Goal: Task Accomplishment & Management: Manage account settings

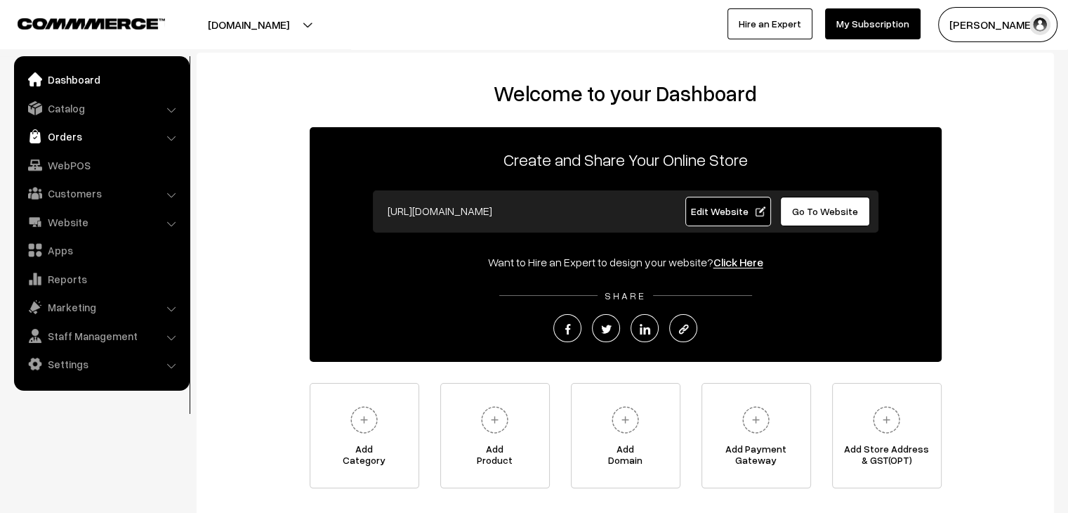
click at [154, 141] on link "Orders" at bounding box center [101, 136] width 167 height 25
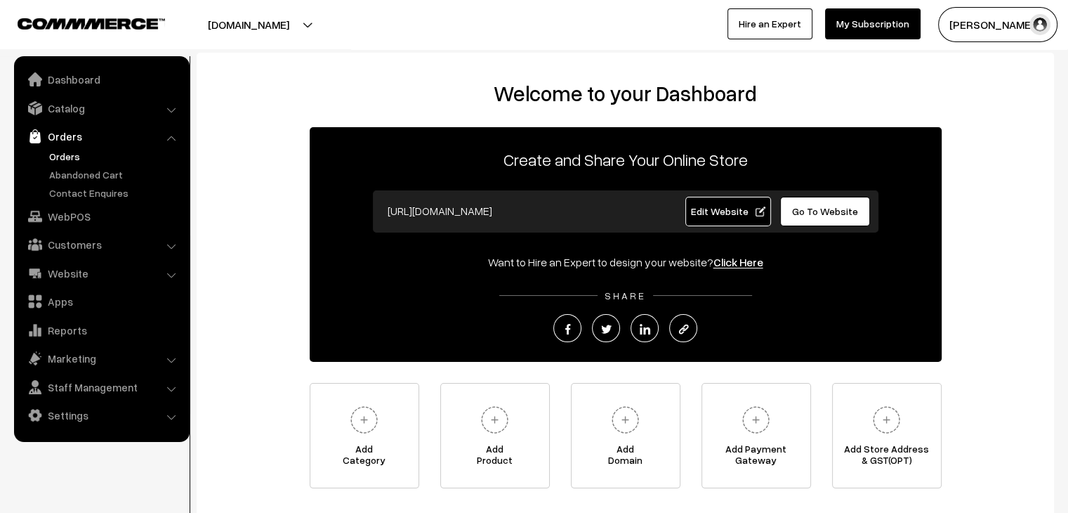
click at [67, 162] on link "Orders" at bounding box center [115, 156] width 139 height 15
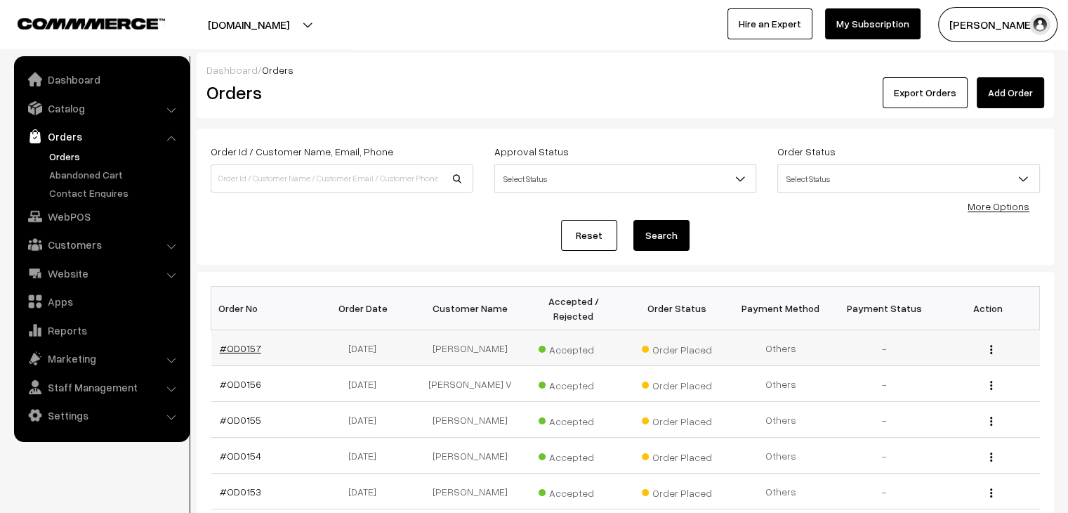
click at [256, 342] on link "#OD0157" at bounding box center [240, 348] width 41 height 12
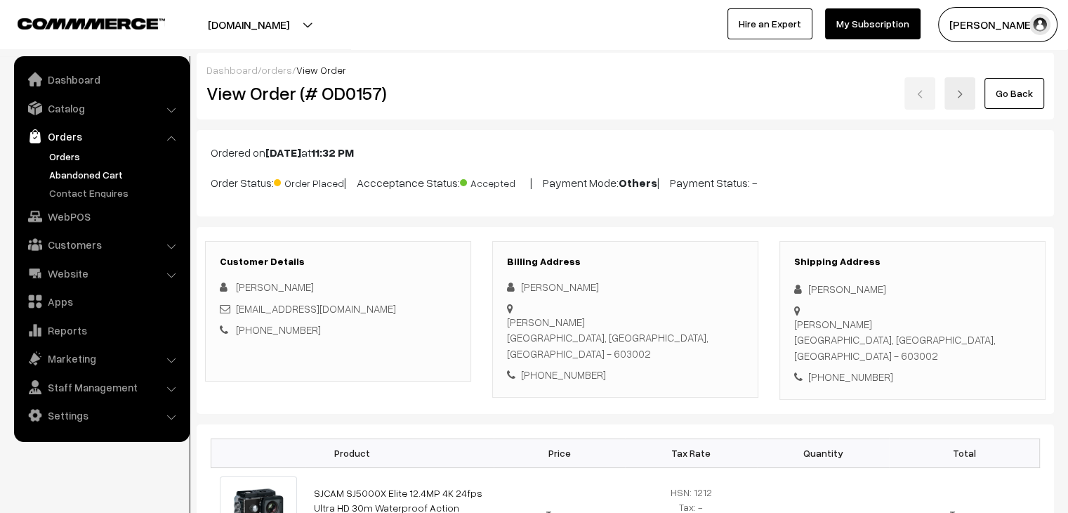
click at [99, 174] on link "Abandoned Cart" at bounding box center [115, 174] width 139 height 15
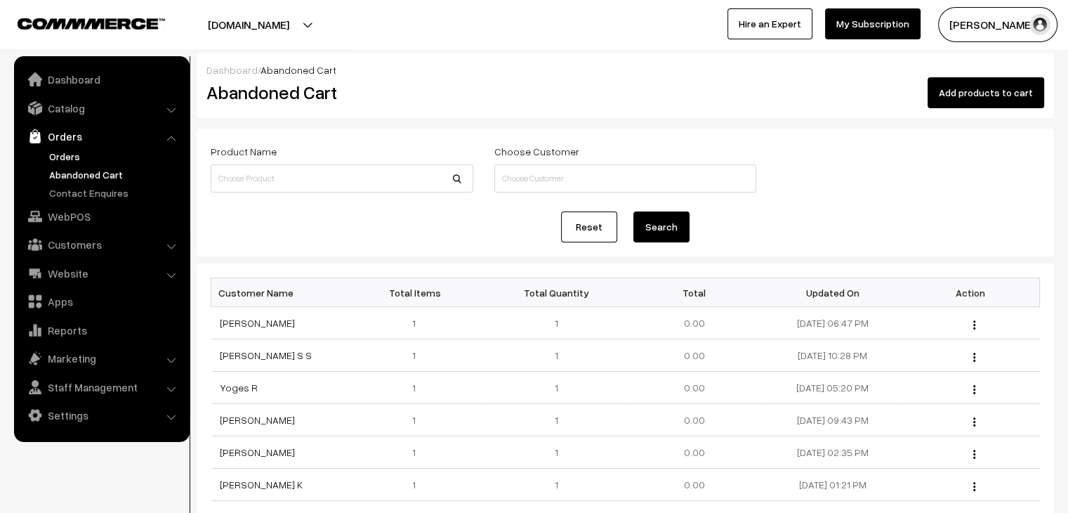
click at [68, 153] on link "Orders" at bounding box center [115, 156] width 139 height 15
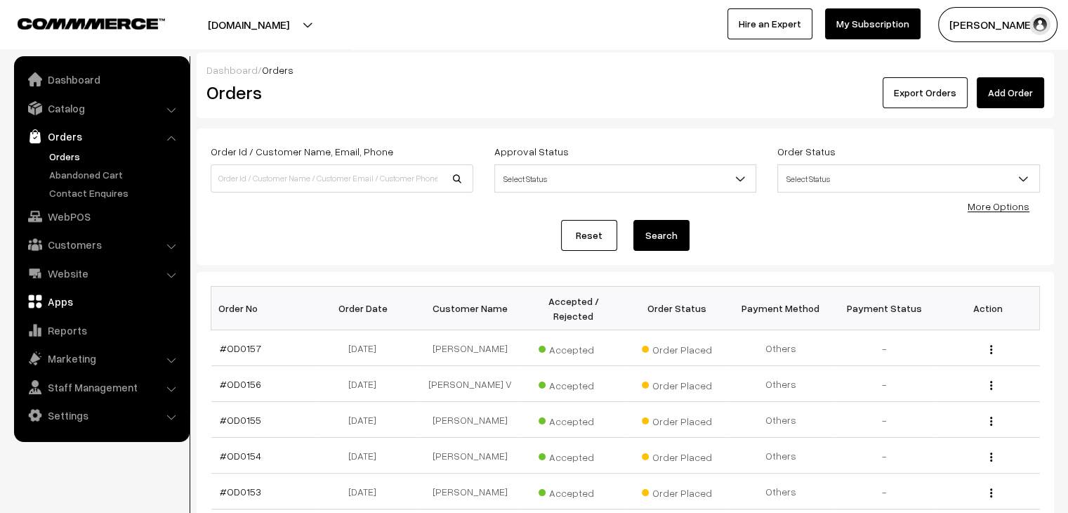
click at [83, 298] on link "Apps" at bounding box center [101, 301] width 167 height 25
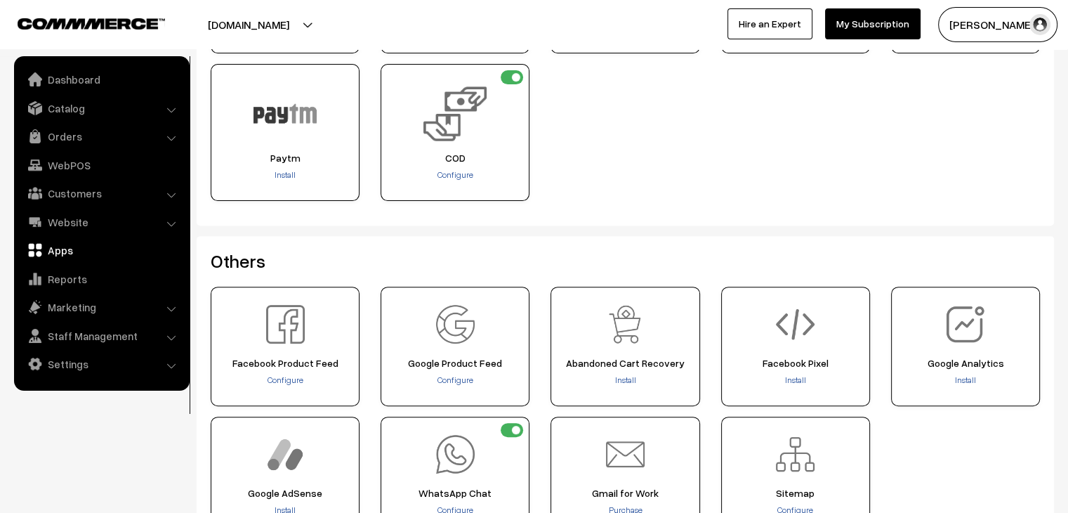
scroll to position [449, 0]
click at [508, 78] on input "checkbox" at bounding box center [512, 78] width 22 height 14
checkbox input "false"
click at [767, 203] on div "Razorpay Signup Install Signup Install Signup" at bounding box center [625, 64] width 850 height 295
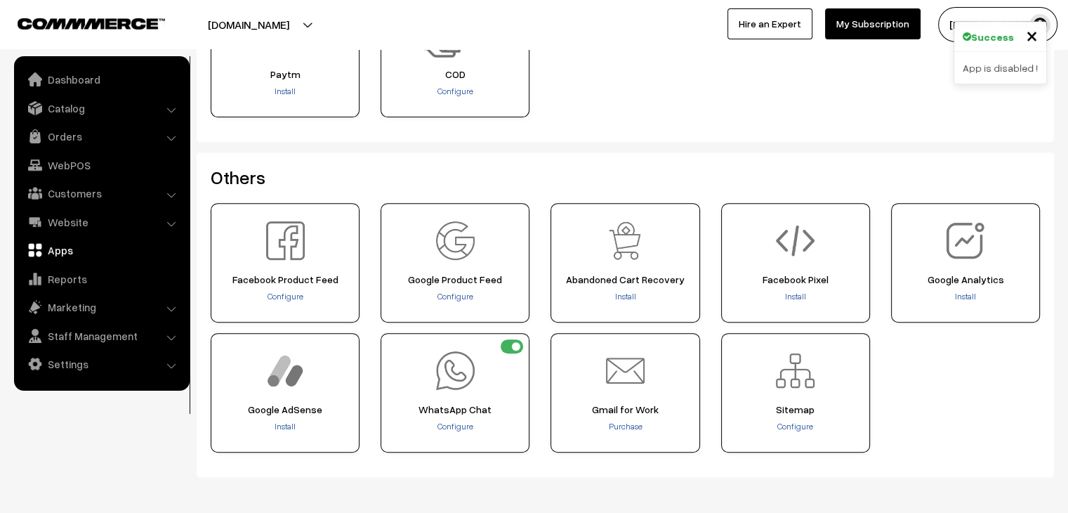
scroll to position [562, 0]
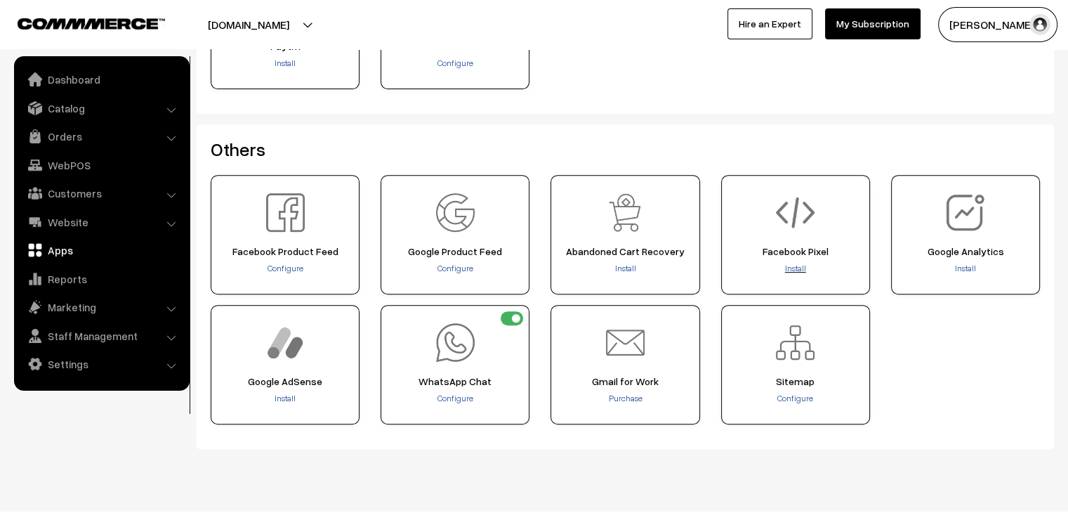
click at [802, 263] on span "Install" at bounding box center [795, 268] width 21 height 11
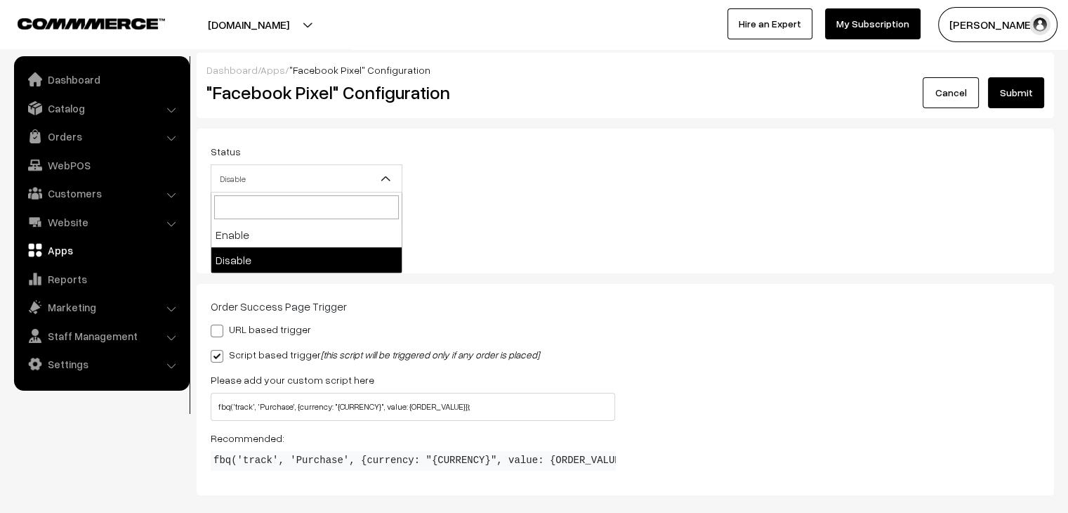
click at [322, 172] on span "Disable" at bounding box center [306, 178] width 190 height 25
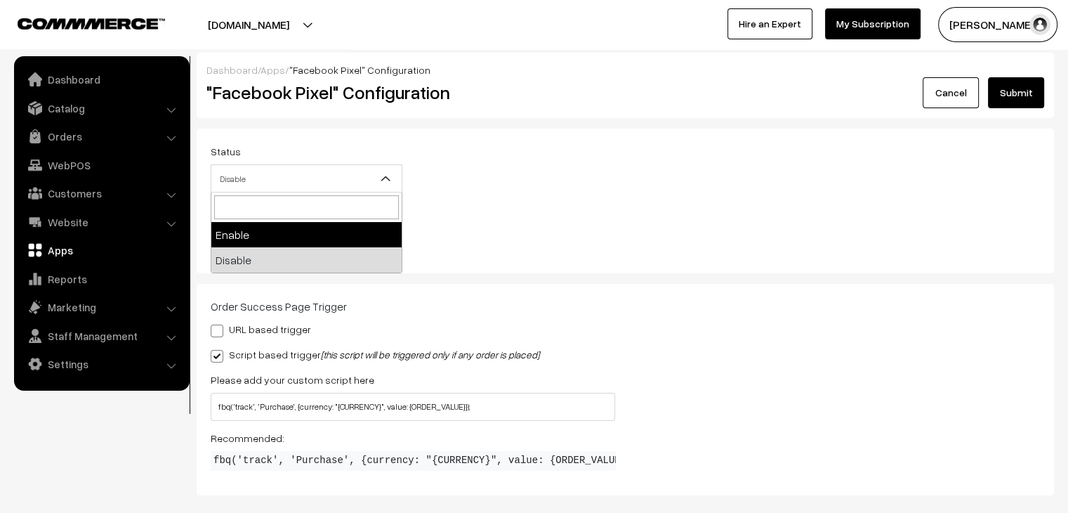
select select "1"
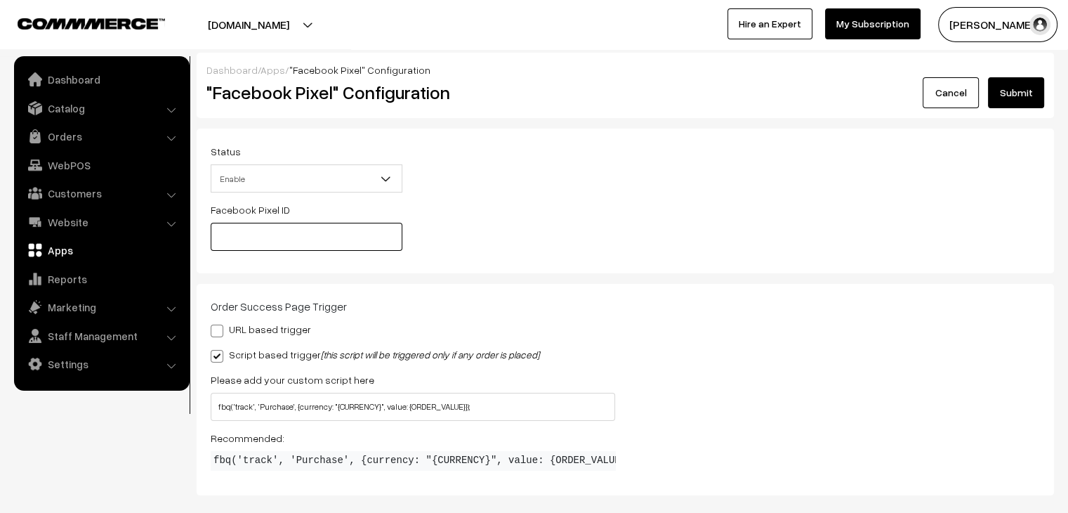
click at [331, 234] on input "text" at bounding box center [307, 237] width 192 height 28
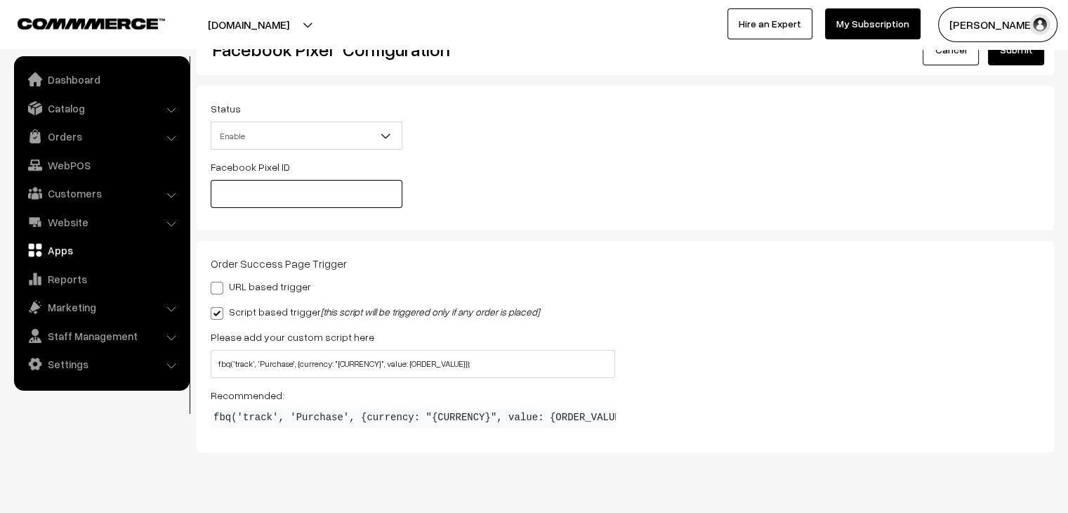
scroll to position [74, 0]
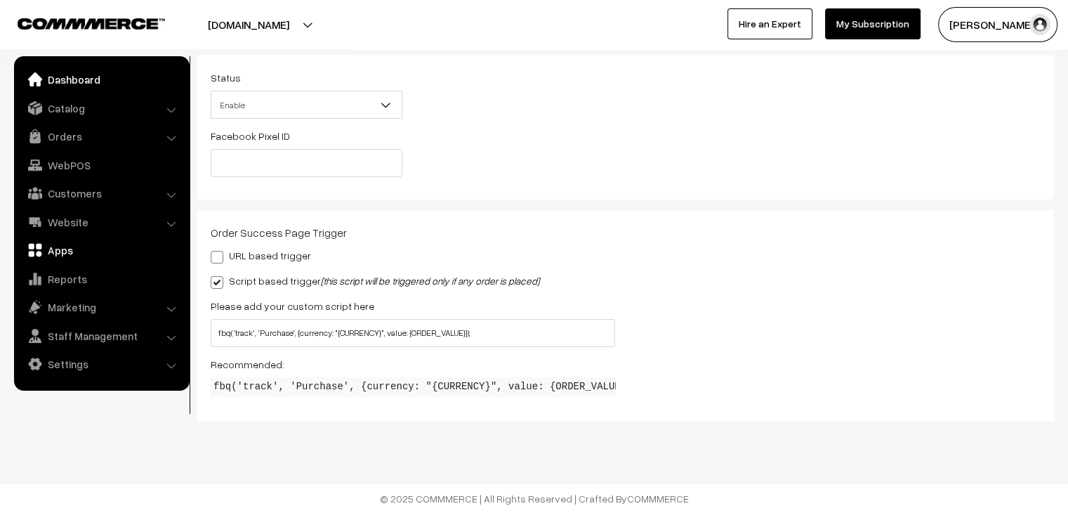
click at [94, 86] on link "Dashboard" at bounding box center [101, 79] width 167 height 25
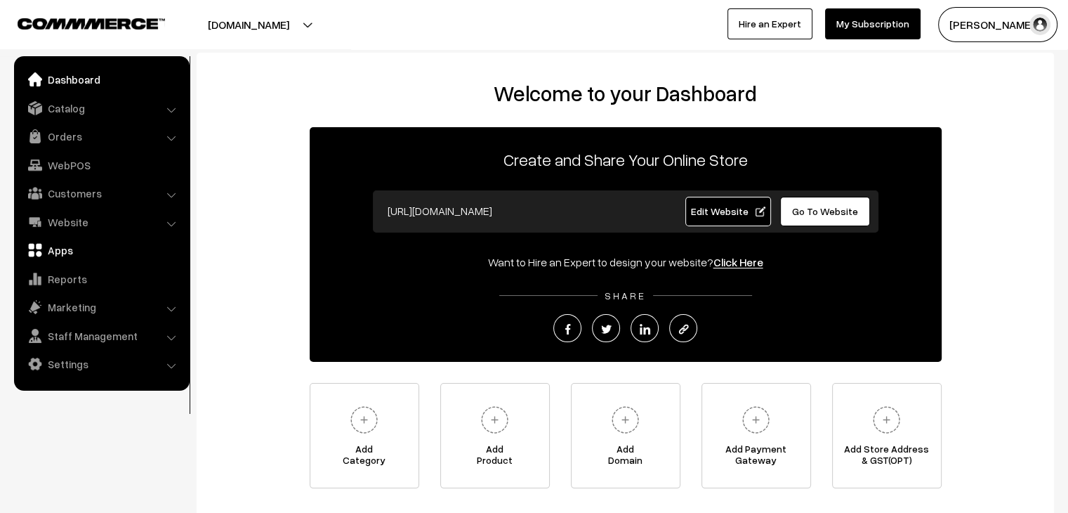
click at [70, 245] on link "Apps" at bounding box center [101, 249] width 167 height 25
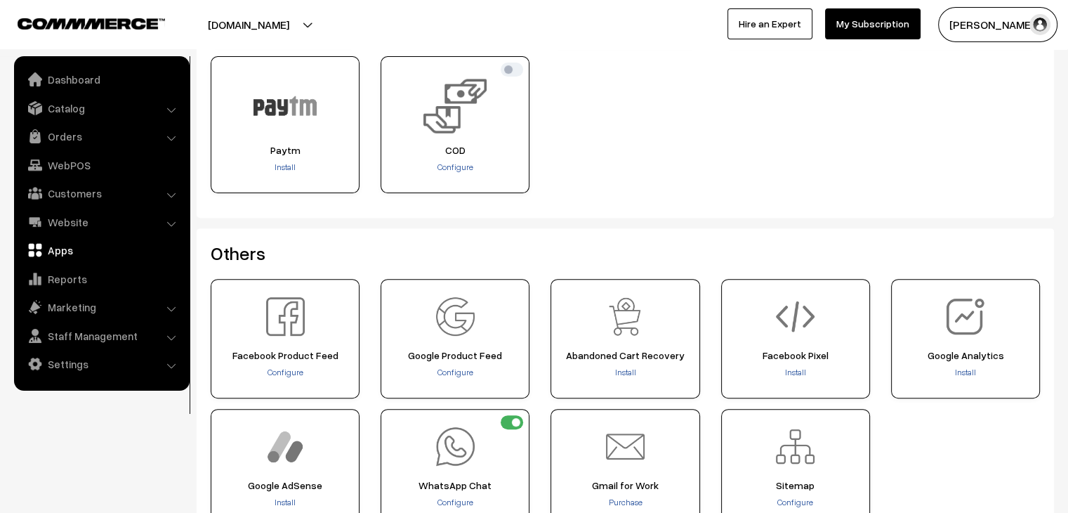
scroll to position [477, 0]
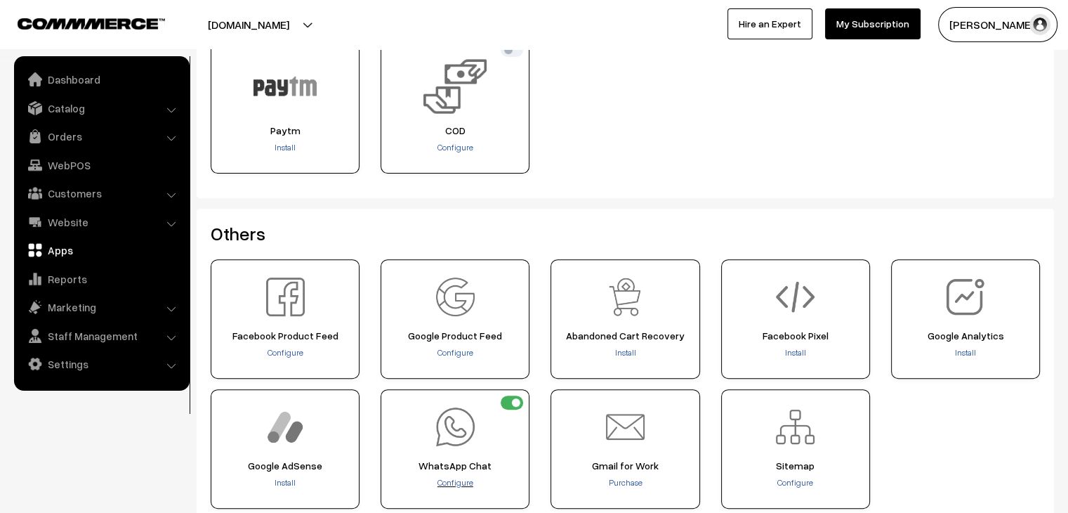
click at [461, 481] on span "Configure" at bounding box center [455, 482] width 36 height 11
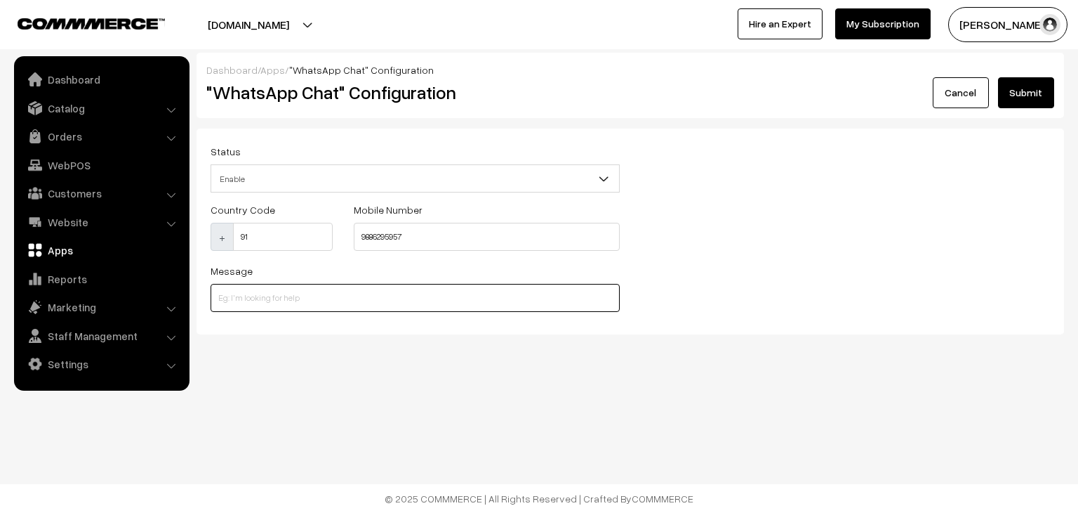
click at [293, 305] on input at bounding box center [415, 298] width 409 height 28
type input "H"
type input "Hello! How do we help you?"
click at [1028, 95] on button "Submit" at bounding box center [1026, 92] width 56 height 31
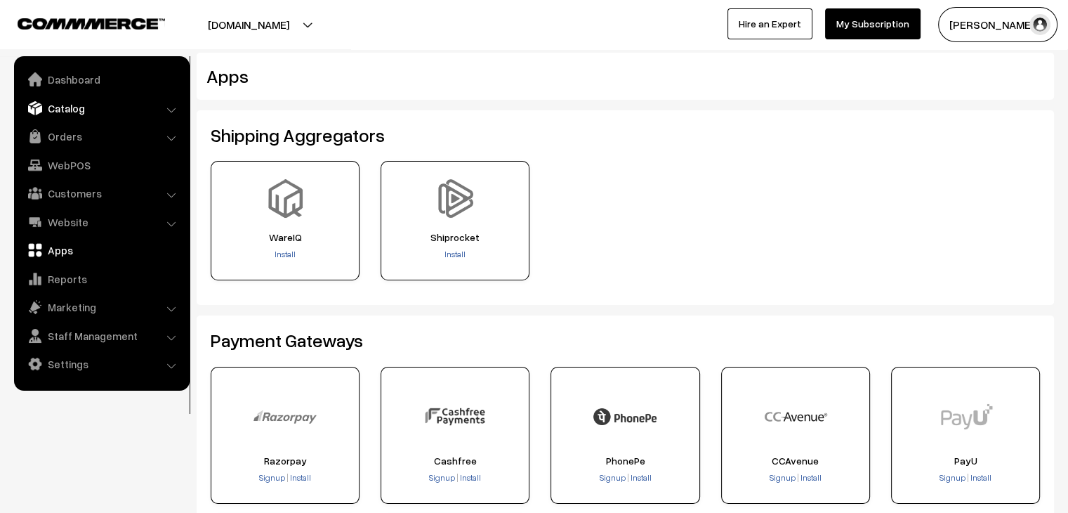
click at [76, 105] on link "Catalog" at bounding box center [101, 107] width 167 height 25
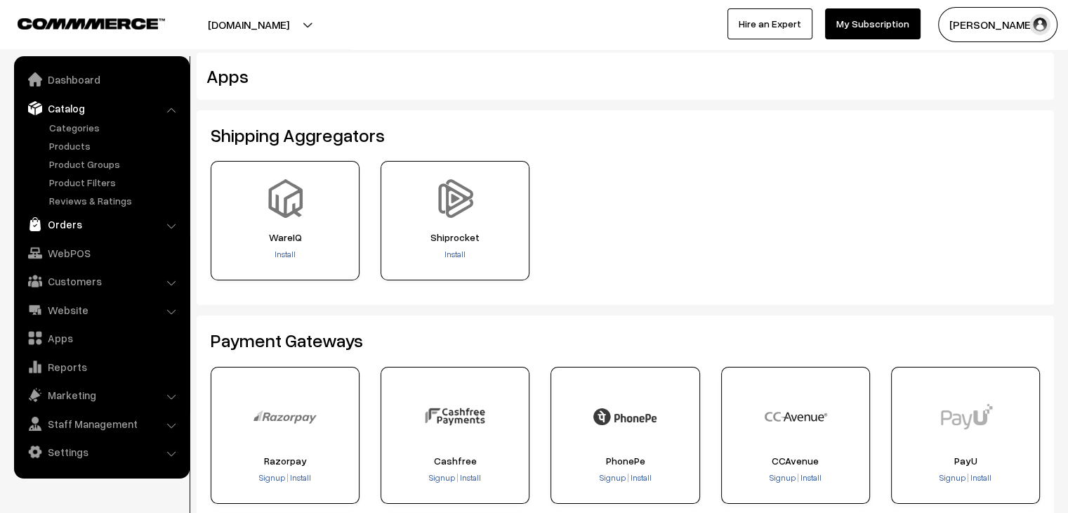
click at [124, 225] on link "Orders" at bounding box center [101, 223] width 167 height 25
